Goal: Task Accomplishment & Management: Manage account settings

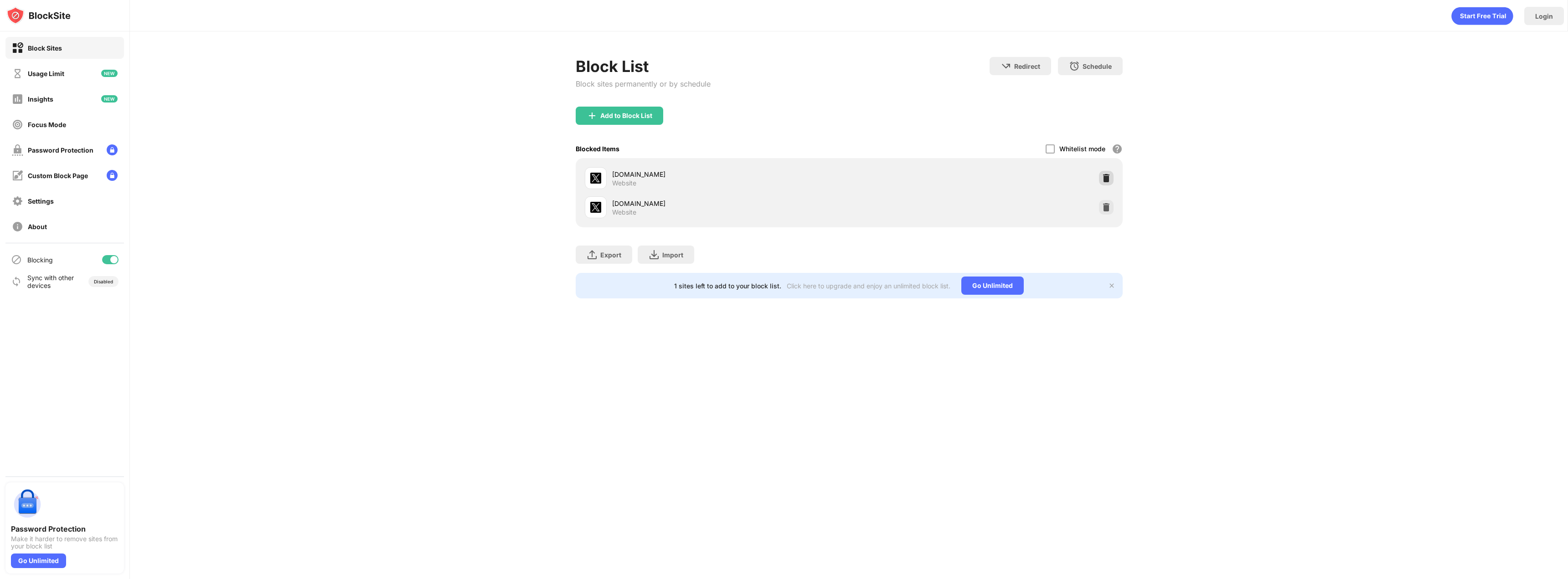
click at [1111, 177] on div at bounding box center [1106, 178] width 15 height 15
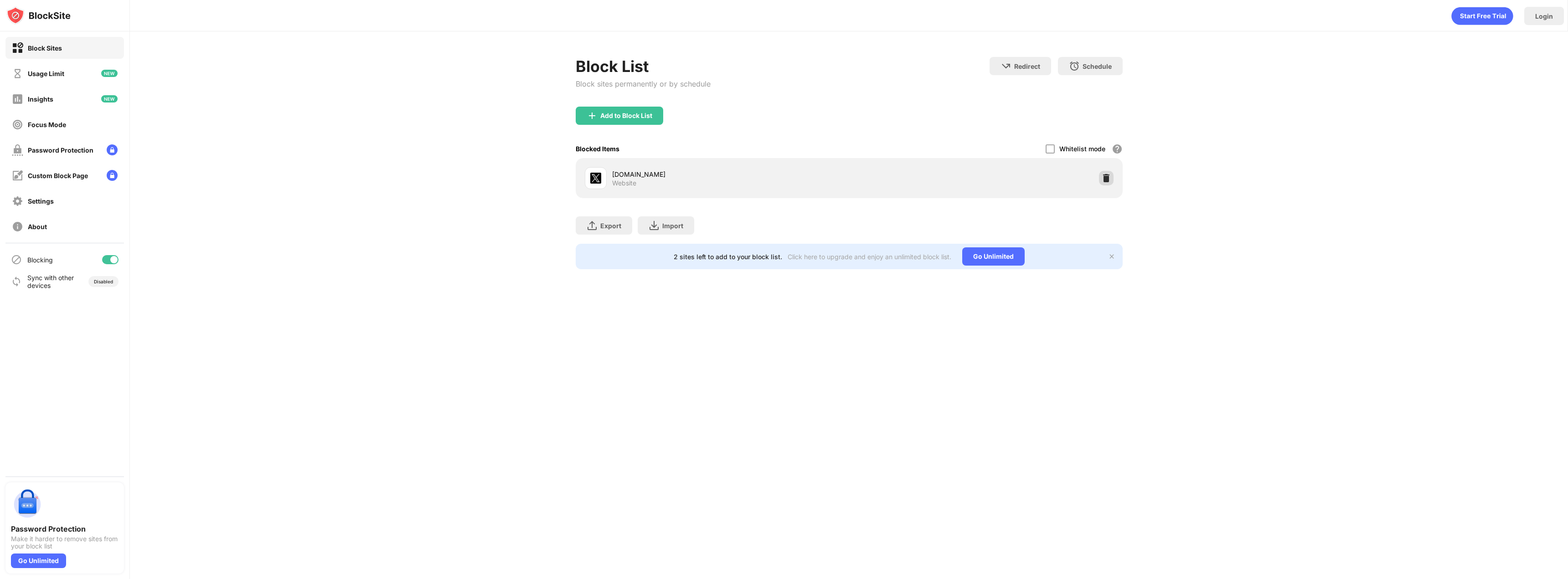
click at [1105, 182] on img at bounding box center [1106, 178] width 9 height 9
